Goal: Information Seeking & Learning: Check status

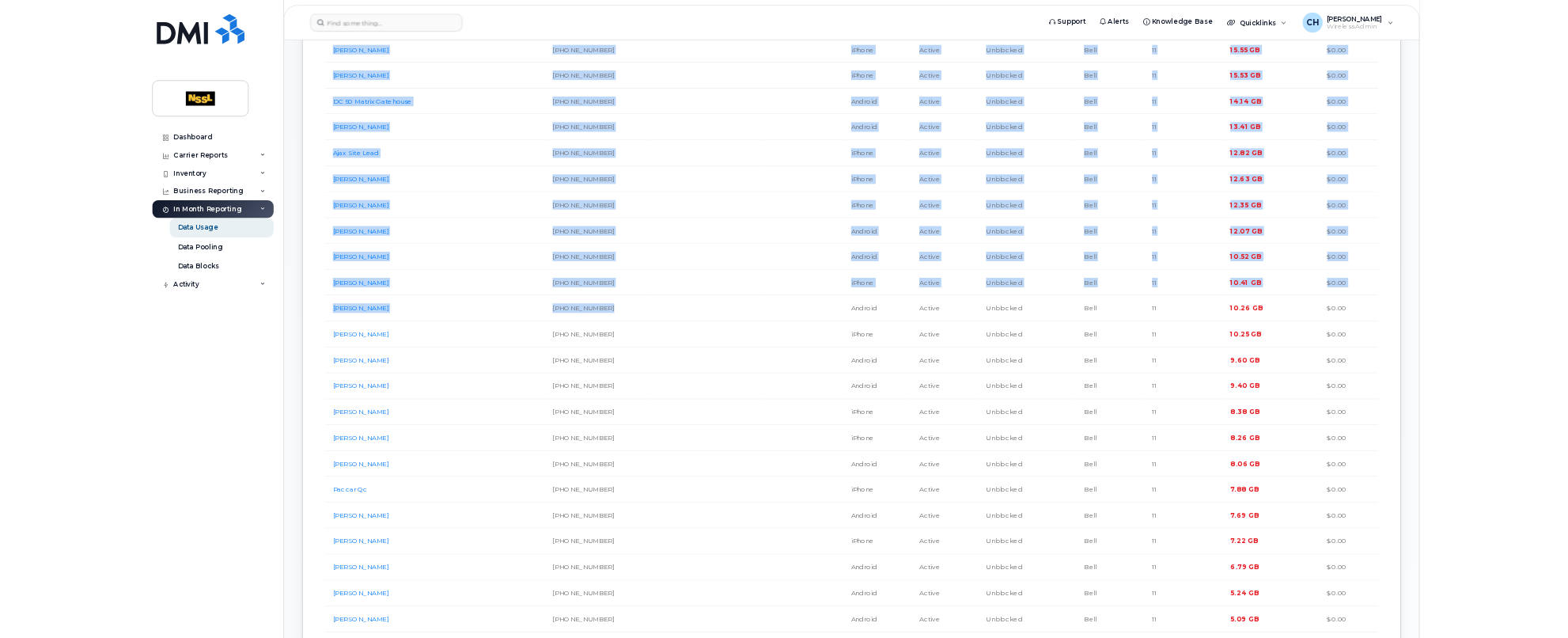
scroll to position [1267, 0]
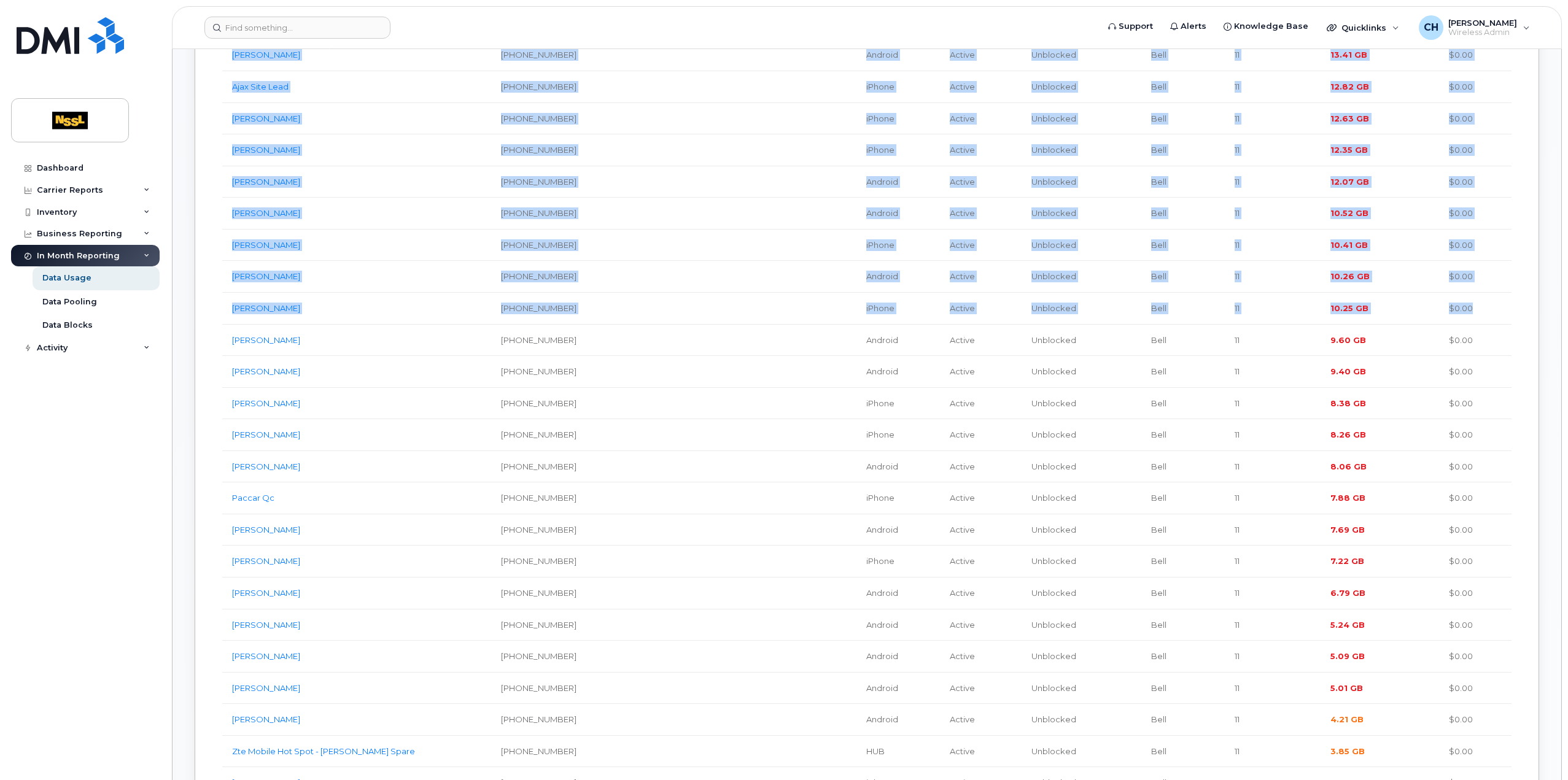
drag, startPoint x: 222, startPoint y: 163, endPoint x: 1484, endPoint y: 301, distance: 1269.5
copy tbody "Gta Hub Two [PHONE_NUMBER] HUB Active Unblocked Bell 11 96.13 GB $0.00 Al2 [PER…"
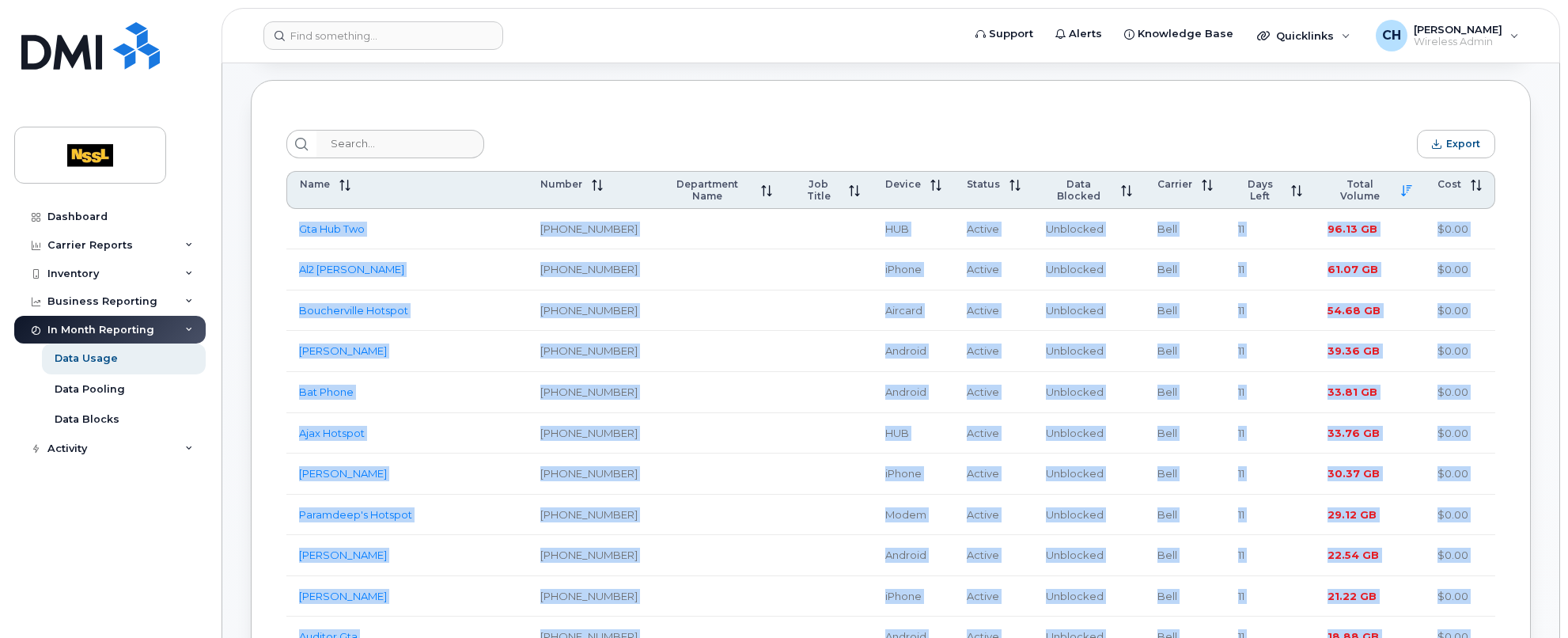
scroll to position [633, 0]
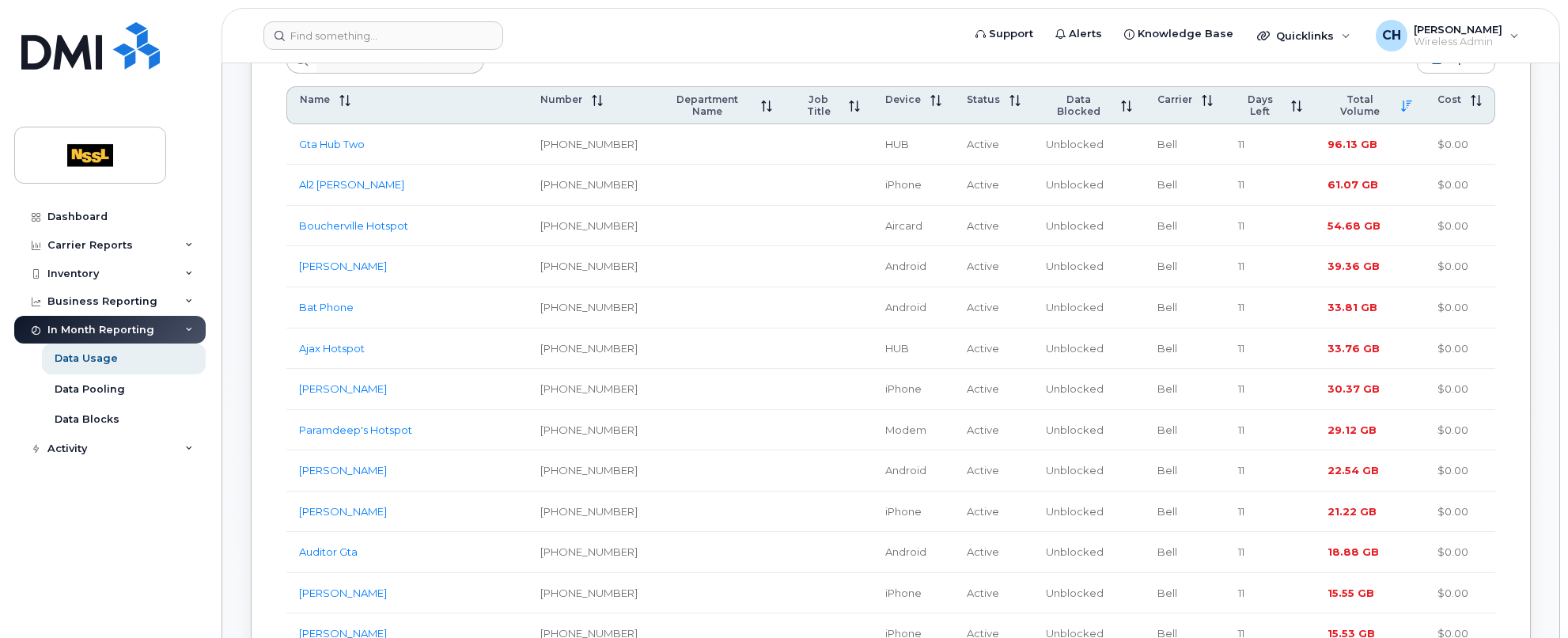
click at [340, 382] on link "[PERSON_NAME]" at bounding box center [342, 388] width 88 height 13
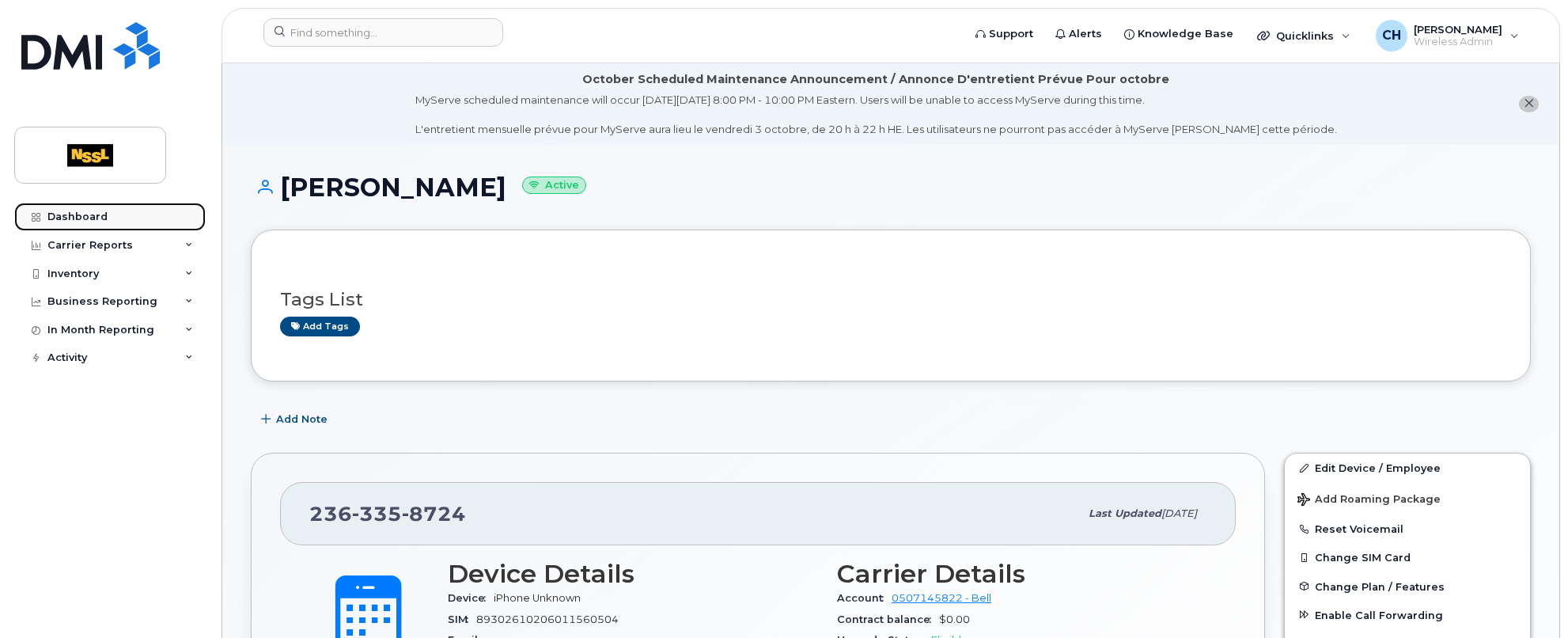
click at [83, 213] on div "Dashboard" at bounding box center [77, 217] width 60 height 13
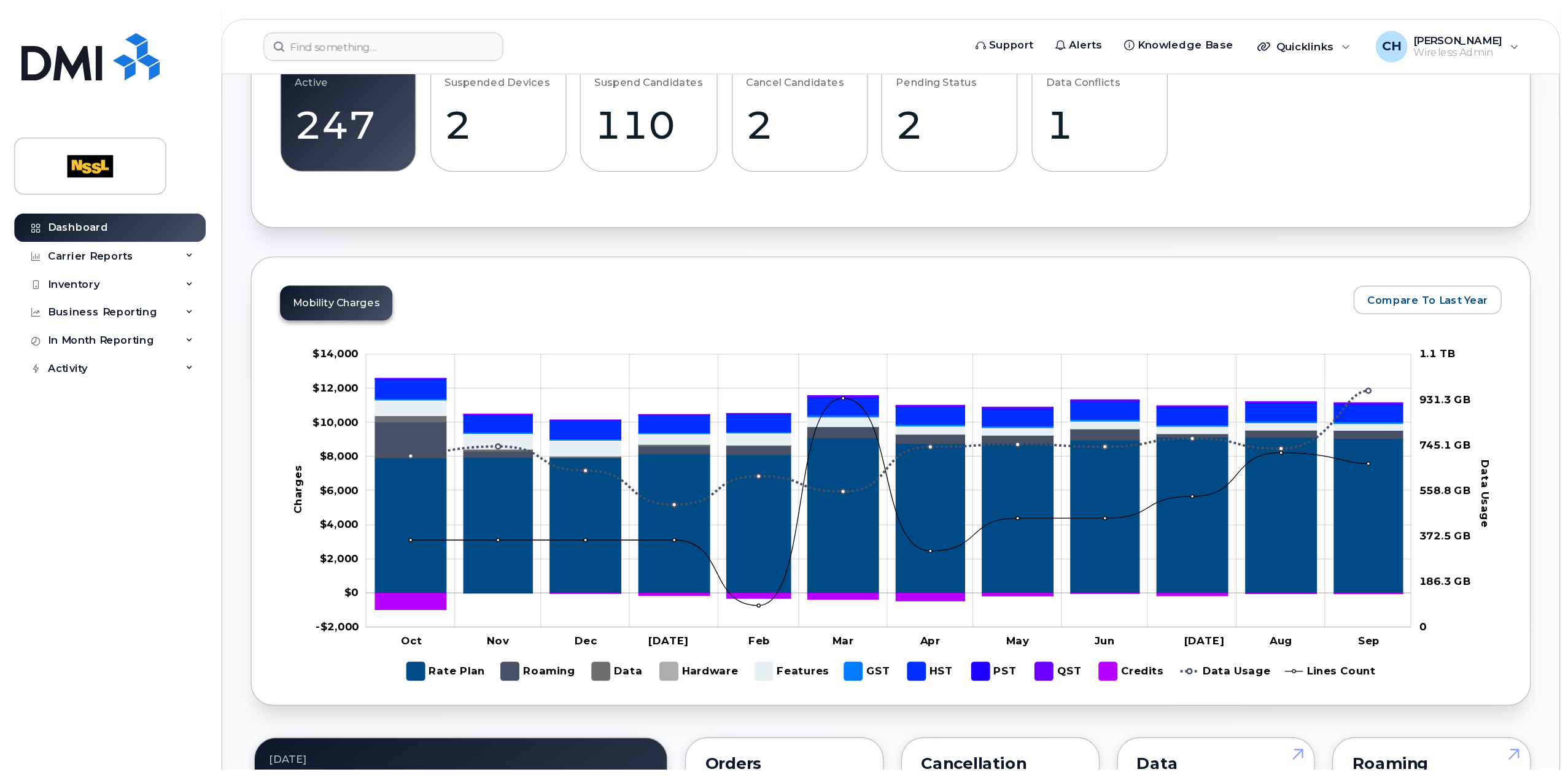
scroll to position [491, 0]
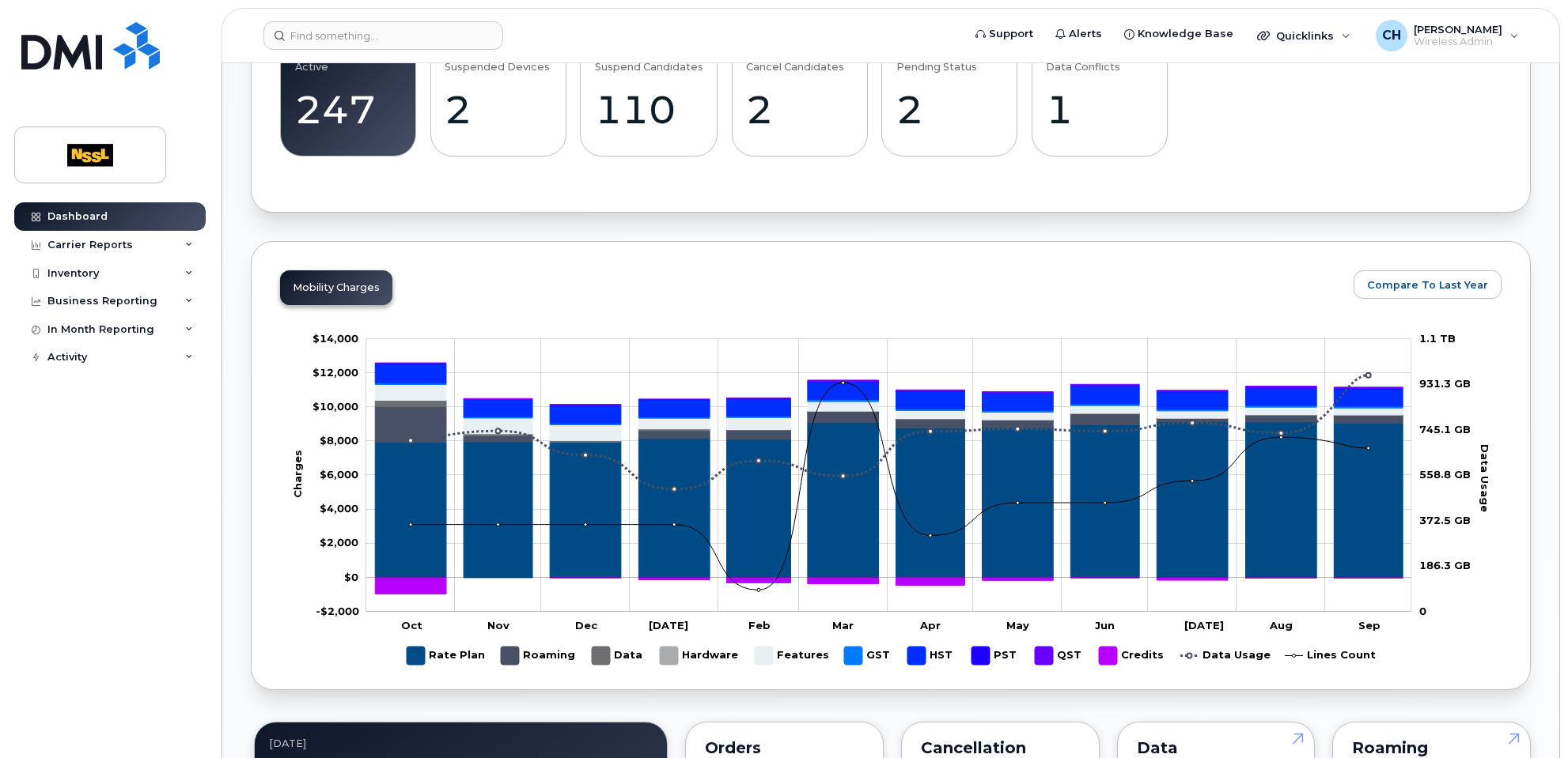
click at [408, 637] on rect "Legend" at bounding box center [446, 656] width 79 height 31
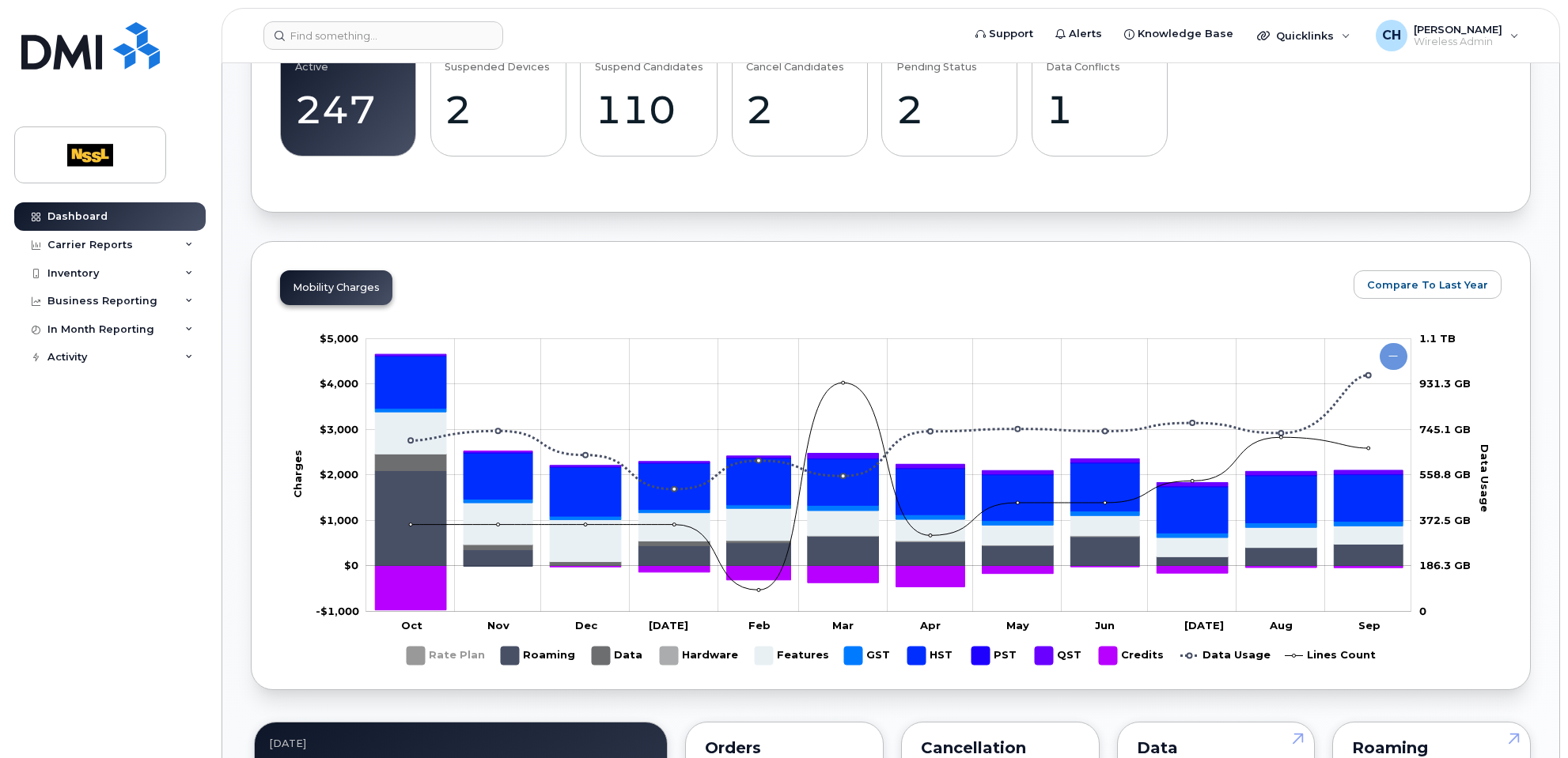
click at [508, 637] on rect "Legend" at bounding box center [538, 656] width 75 height 31
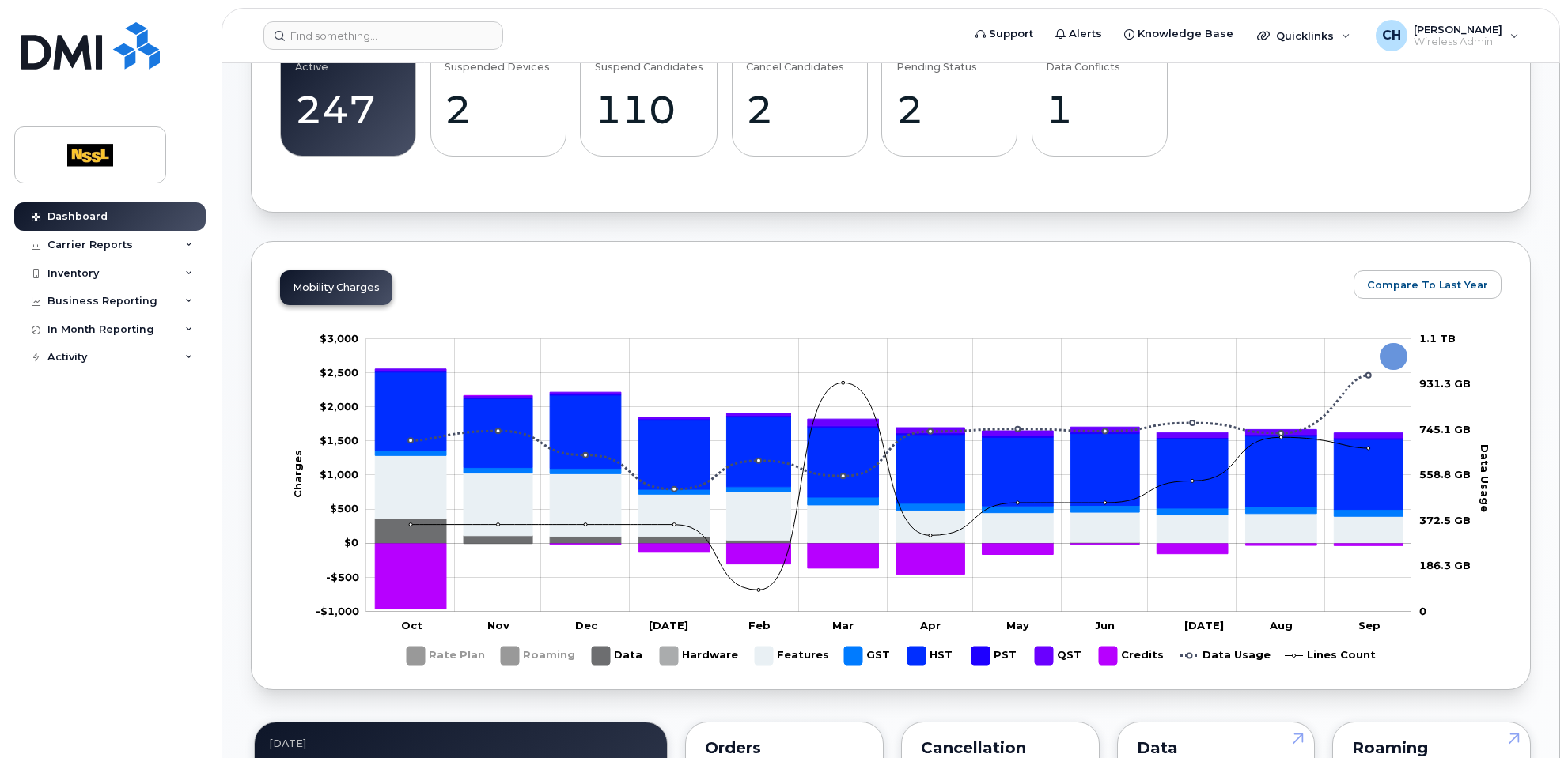
click at [670, 637] on rect "Legend" at bounding box center [699, 656] width 79 height 31
click at [850, 637] on rect "Legend" at bounding box center [867, 656] width 47 height 31
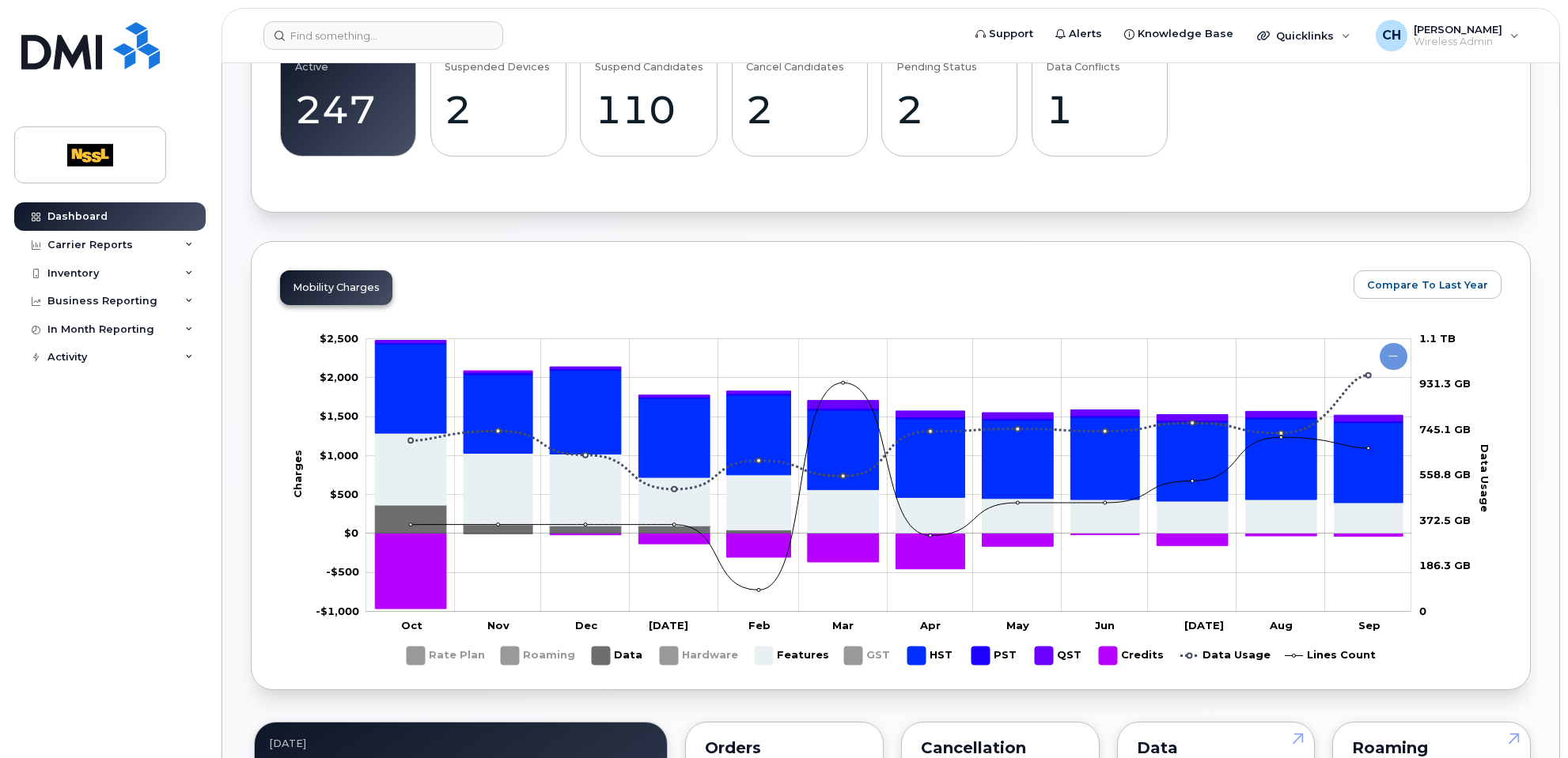
drag, startPoint x: 917, startPoint y: 657, endPoint x: 945, endPoint y: 656, distance: 28.0
click at [919, 637] on rect "Legend" at bounding box center [931, 656] width 48 height 31
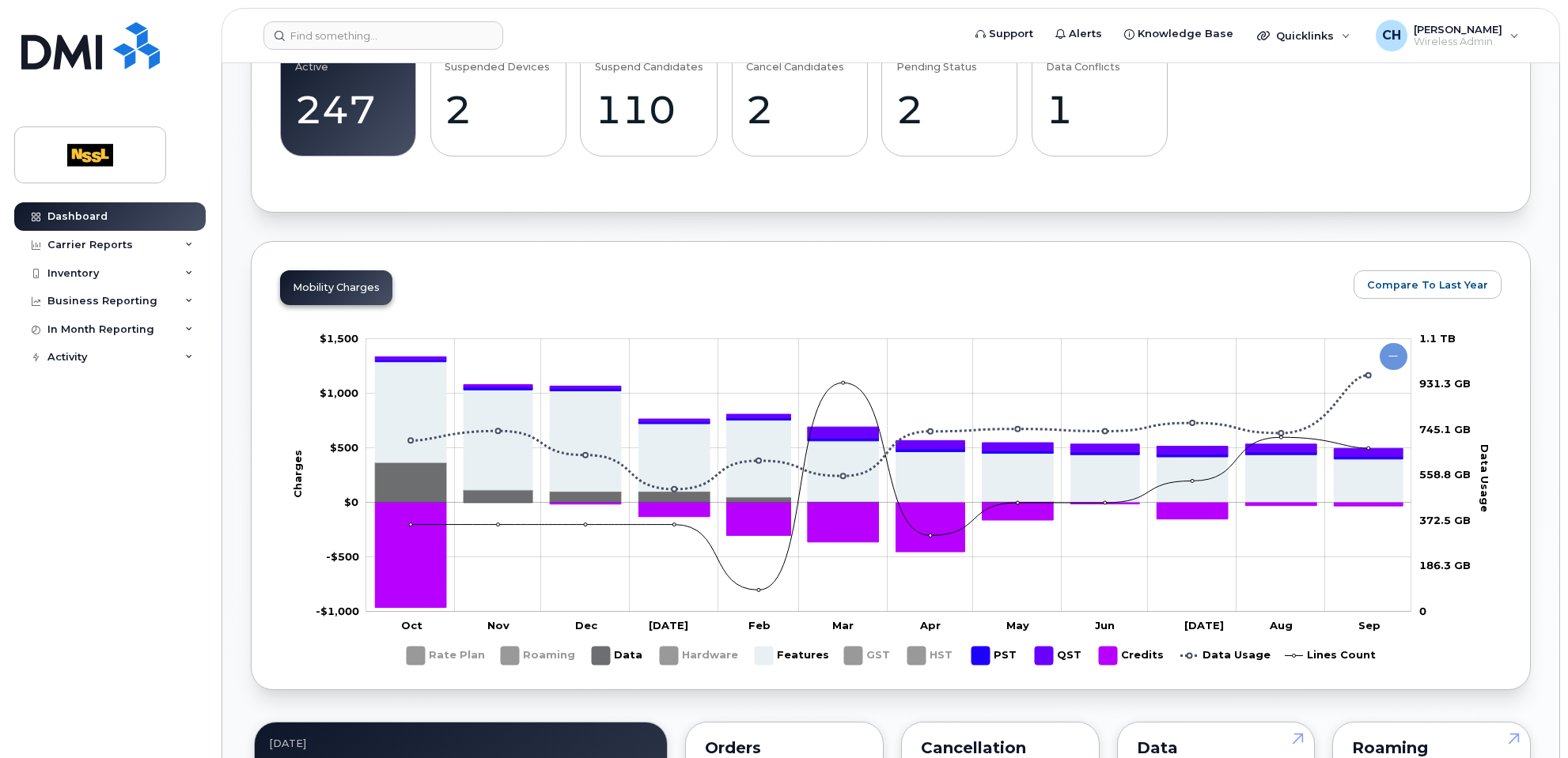
click at [975, 637] on rect "Legend" at bounding box center [995, 656] width 47 height 31
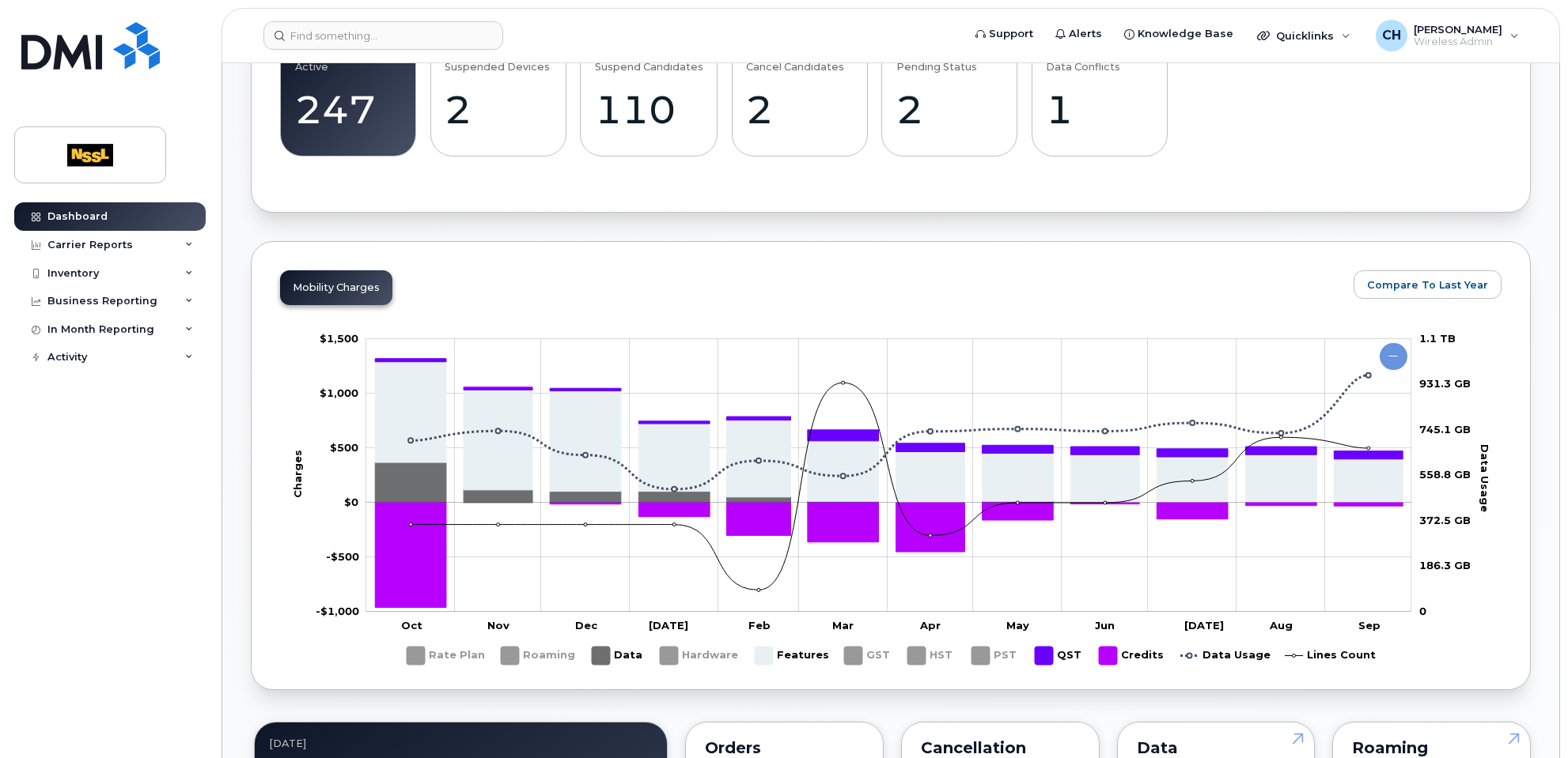
click at [1036, 637] on rect "Legend" at bounding box center [1059, 656] width 48 height 31
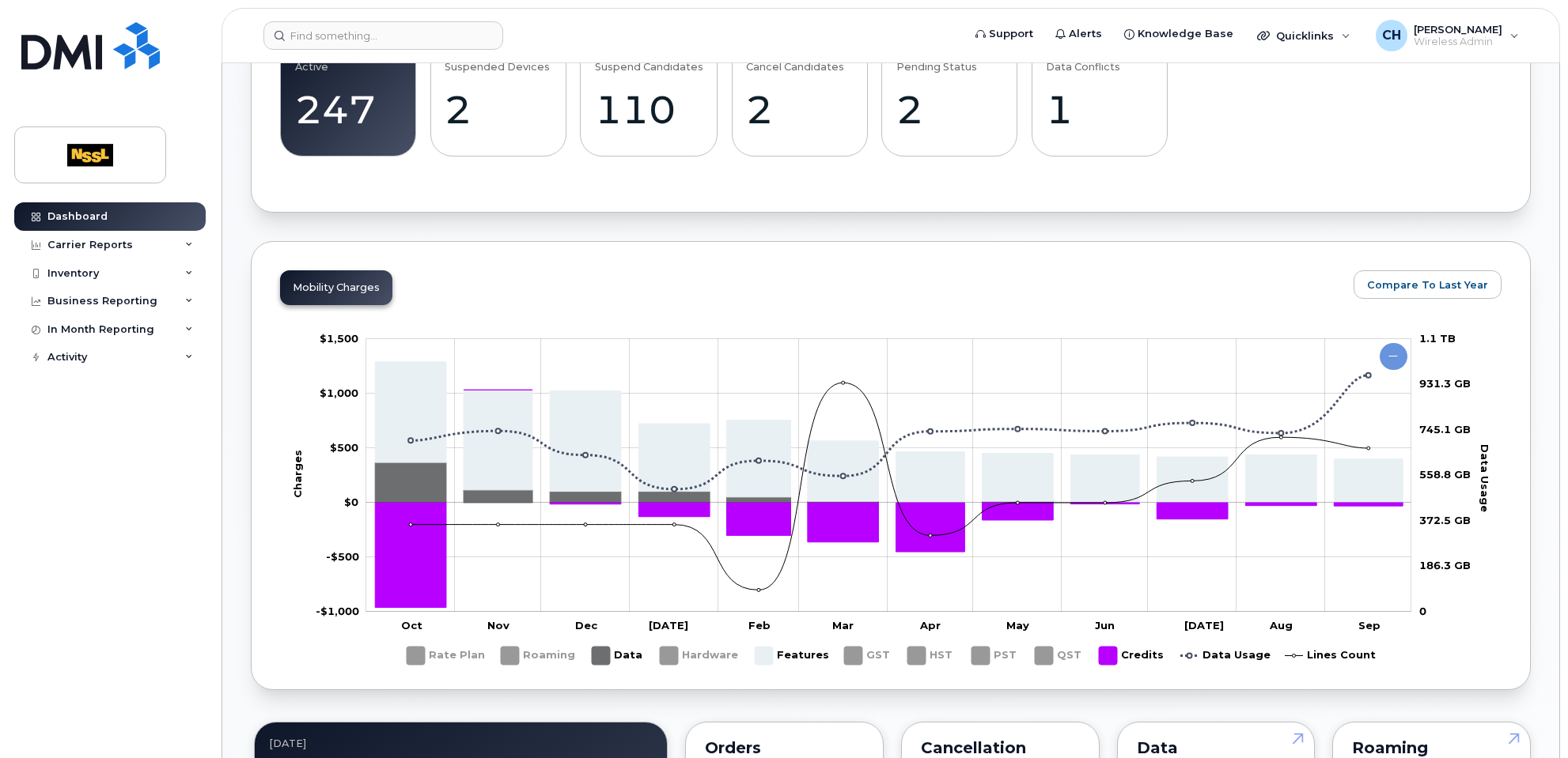
click at [1117, 637] on rect "Legend" at bounding box center [1131, 656] width 66 height 31
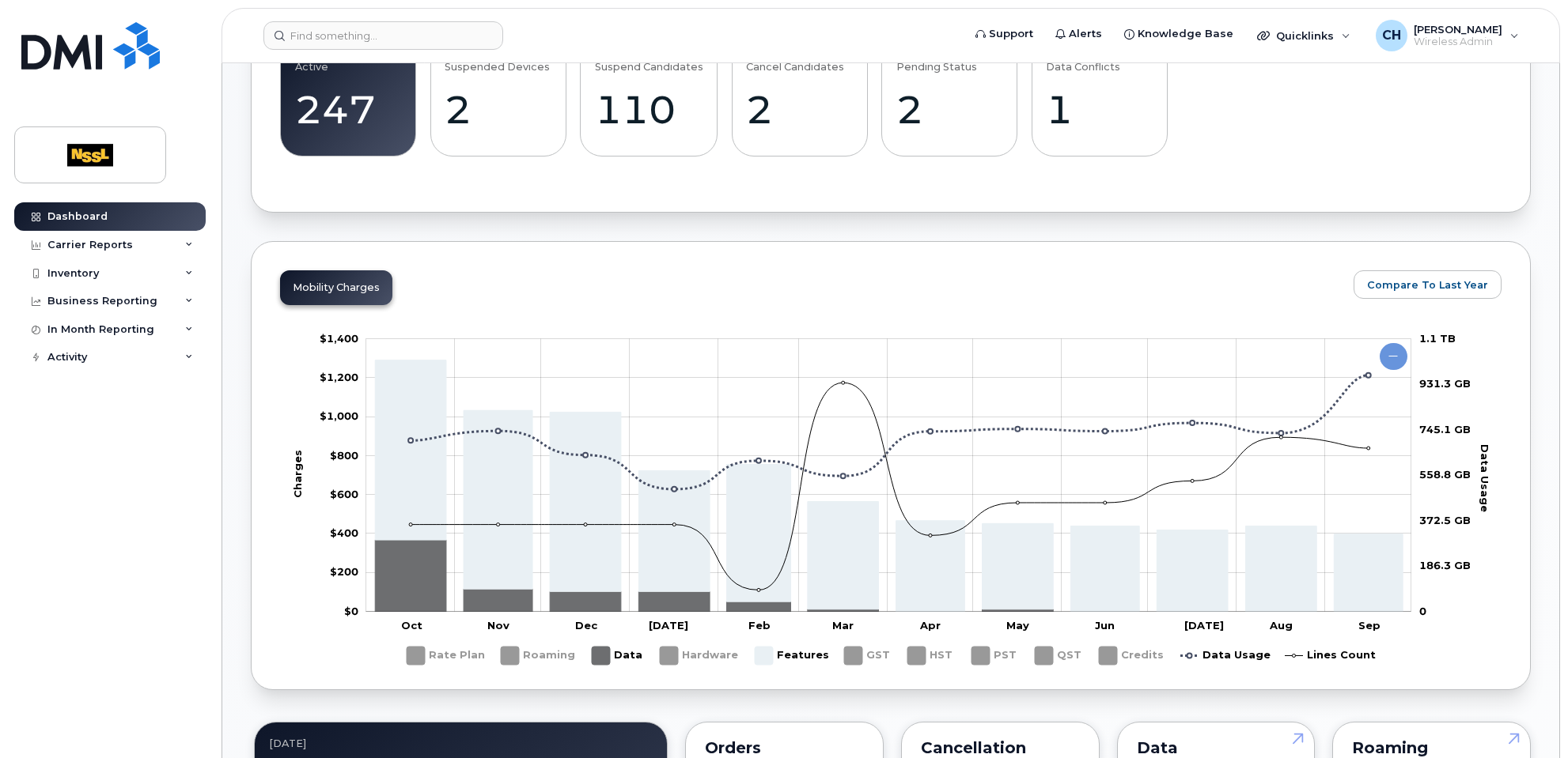
click at [593, 637] on rect "Legend" at bounding box center [617, 656] width 52 height 31
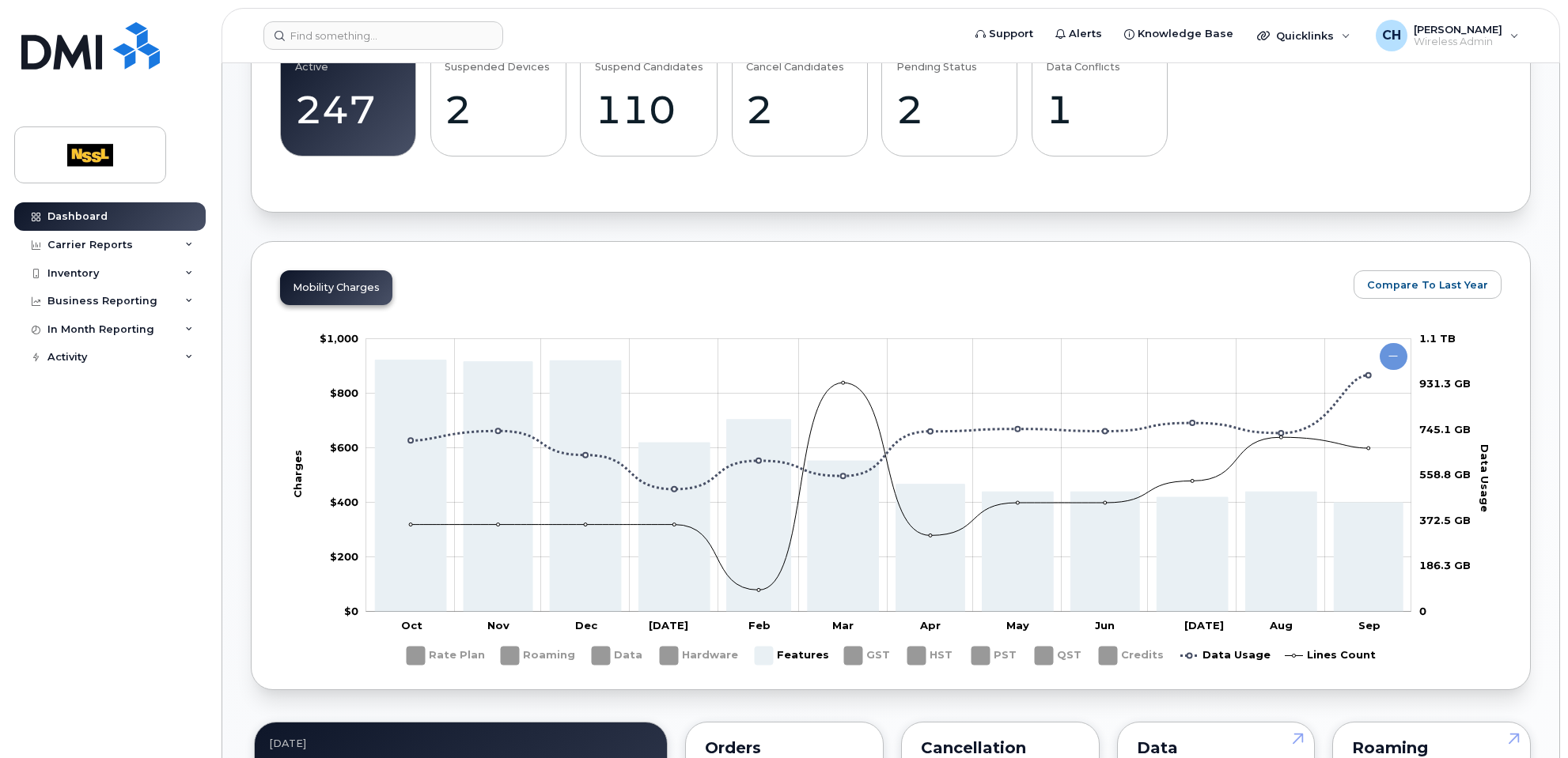
click at [1346, 637] on rect "Legend" at bounding box center [1330, 656] width 91 height 31
click at [760, 637] on rect "Legend" at bounding box center [792, 656] width 74 height 31
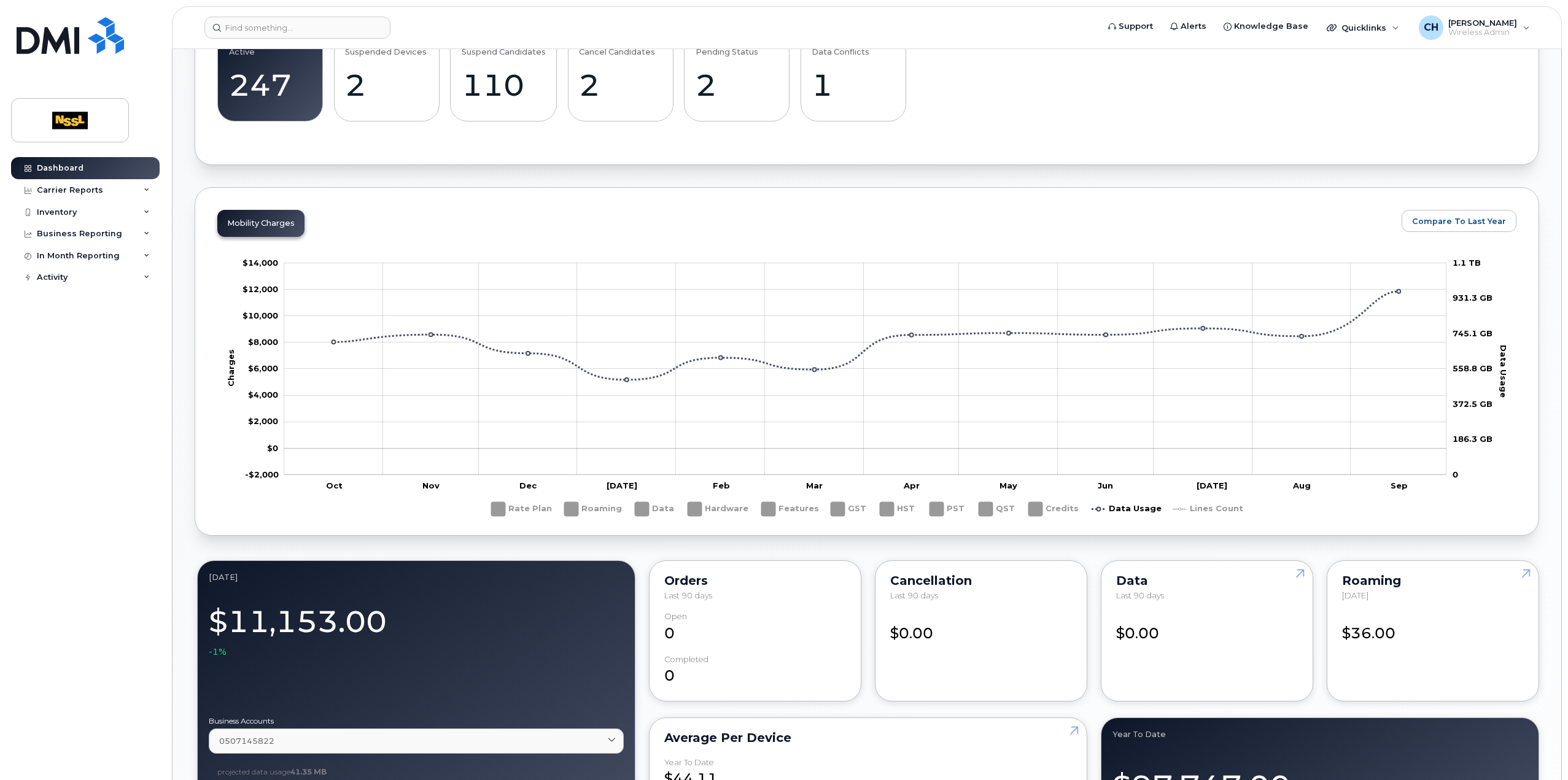
click at [142, 467] on div "Dashboard Carrier Reports Monthly Billing Data Daily Data Pooling Data Behavior…" at bounding box center [87, 459] width 151 height 604
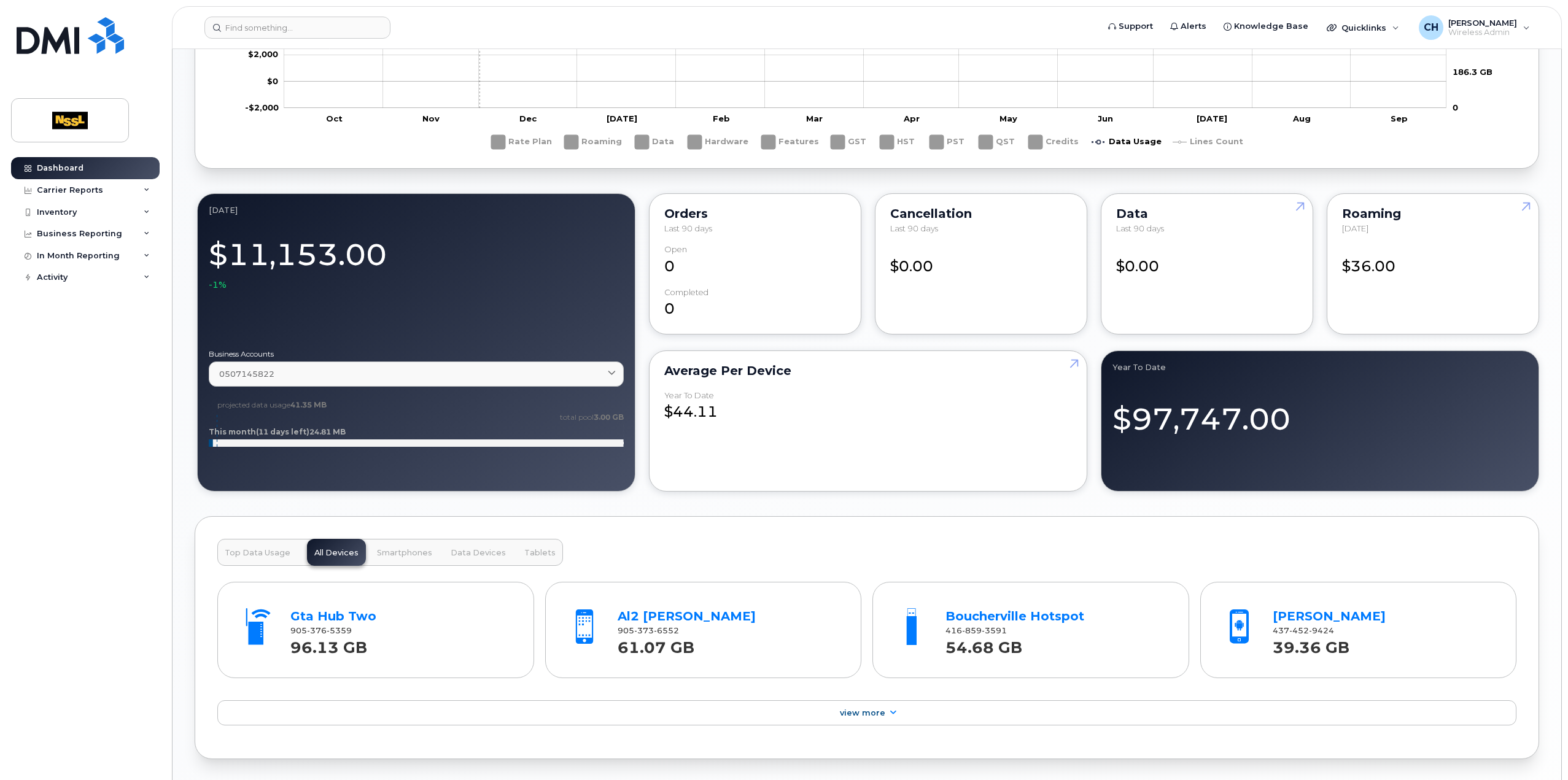
scroll to position [859, 0]
